Goal: Information Seeking & Learning: Learn about a topic

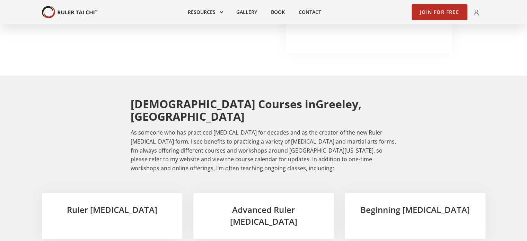
scroll to position [1039, 0]
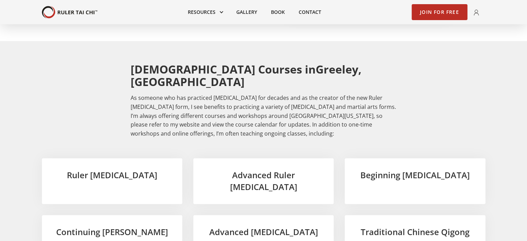
drag, startPoint x: 195, startPoint y: 40, endPoint x: 348, endPoint y: 56, distance: 153.3
click at [348, 63] on div "Tai Chi Courses in Greeley, CO As someone who has practiced tai chi for decades…" at bounding box center [264, 102] width 266 height 78
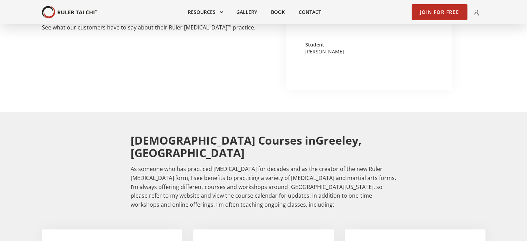
scroll to position [1004, 0]
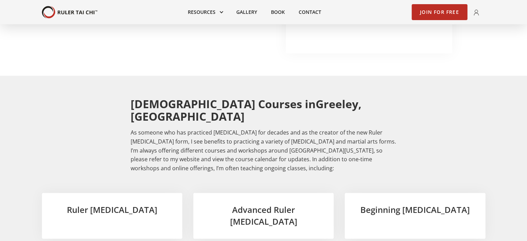
drag, startPoint x: 386, startPoint y: 131, endPoint x: 375, endPoint y: 161, distance: 32.0
drag, startPoint x: 375, startPoint y: 161, endPoint x: 335, endPoint y: 106, distance: 67.9
click at [335, 106] on div "Tai Chi Courses in Greeley, CO As someone who has practiced tai chi for decades…" at bounding box center [263, 212] width 443 height 274
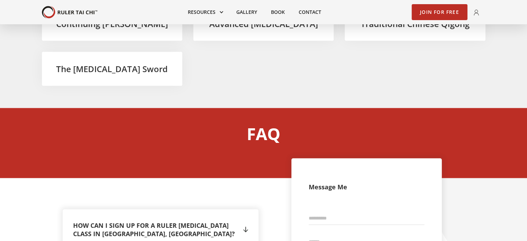
scroll to position [1281, 0]
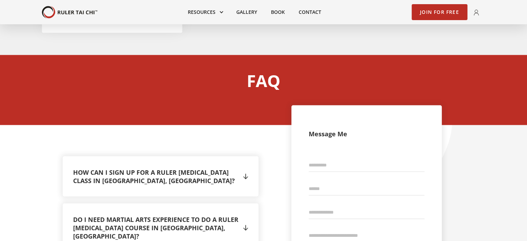
scroll to position [1316, 0]
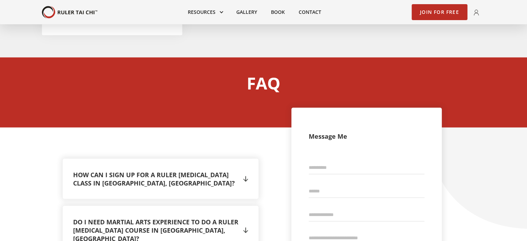
scroll to position [1212, 0]
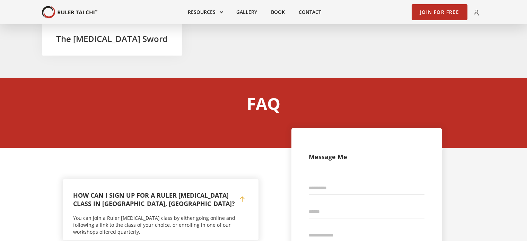
scroll to position [1281, 0]
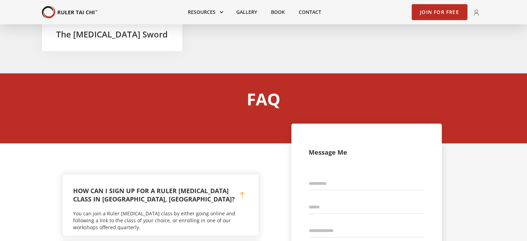
click at [237, 186] on h4 "How can I sign up for a Ruler Tai Chi class in Greeley, CO?" at bounding box center [156, 194] width 167 height 17
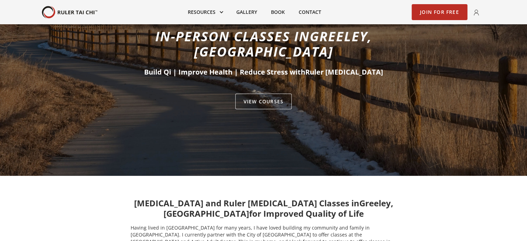
scroll to position [0, 0]
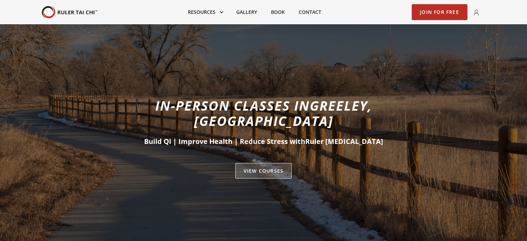
click at [266, 163] on link "VIEW Courses" at bounding box center [263, 171] width 56 height 16
